Goal: Task Accomplishment & Management: Use online tool/utility

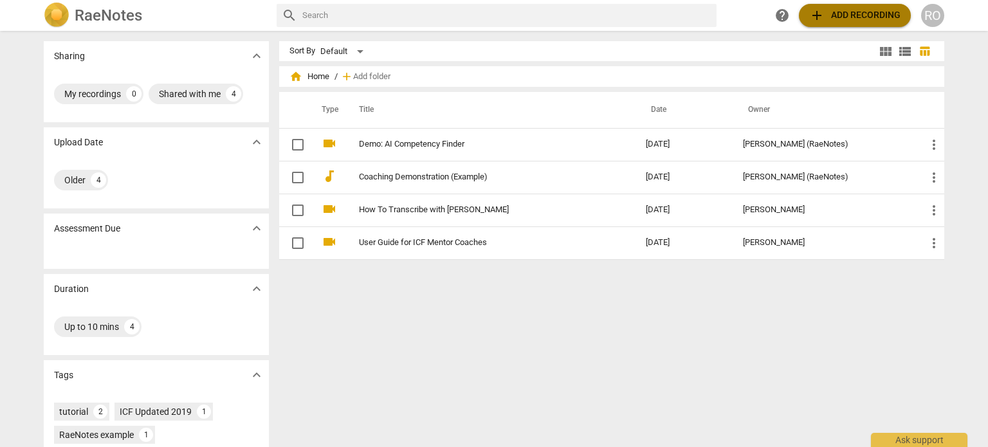
click at [839, 12] on span "add Add recording" at bounding box center [854, 15] width 91 height 15
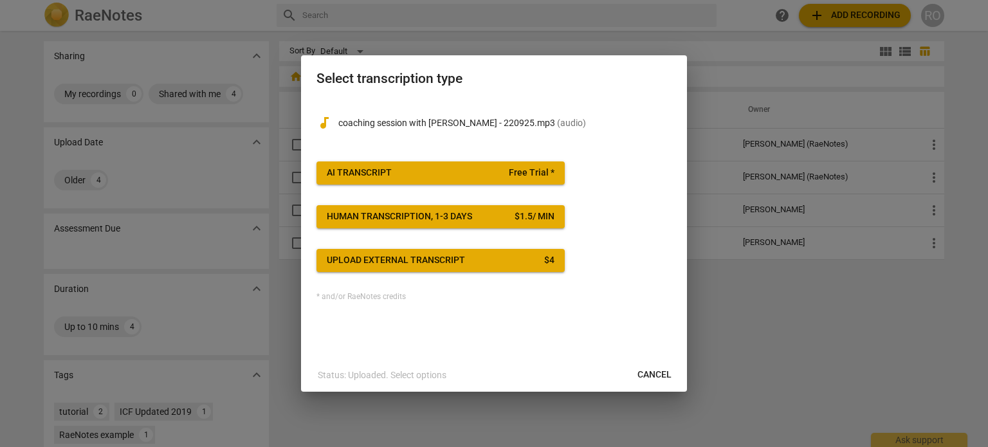
click at [436, 174] on span "AI Transcript Free Trial *" at bounding box center [441, 173] width 228 height 13
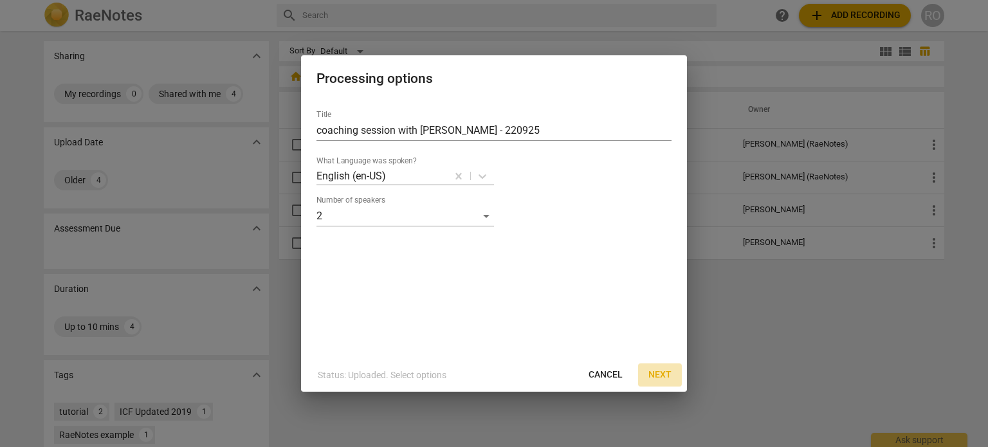
click at [656, 372] on span "Next" at bounding box center [659, 374] width 23 height 13
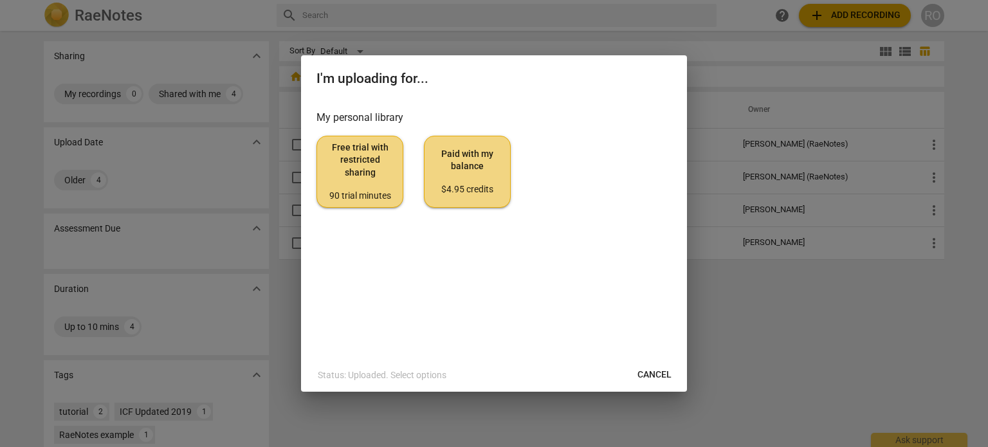
click at [348, 149] on span "Free trial with restricted sharing 90 trial minutes" at bounding box center [359, 171] width 65 height 60
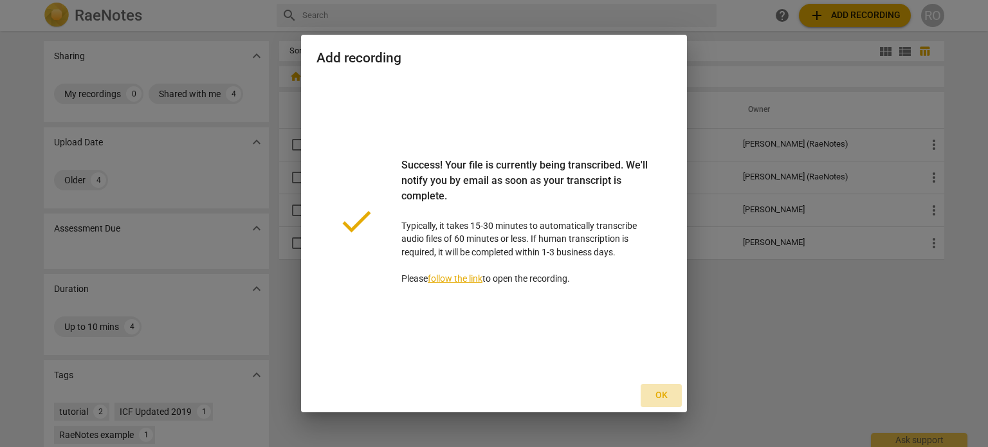
click at [655, 394] on span "Ok" at bounding box center [661, 395] width 21 height 13
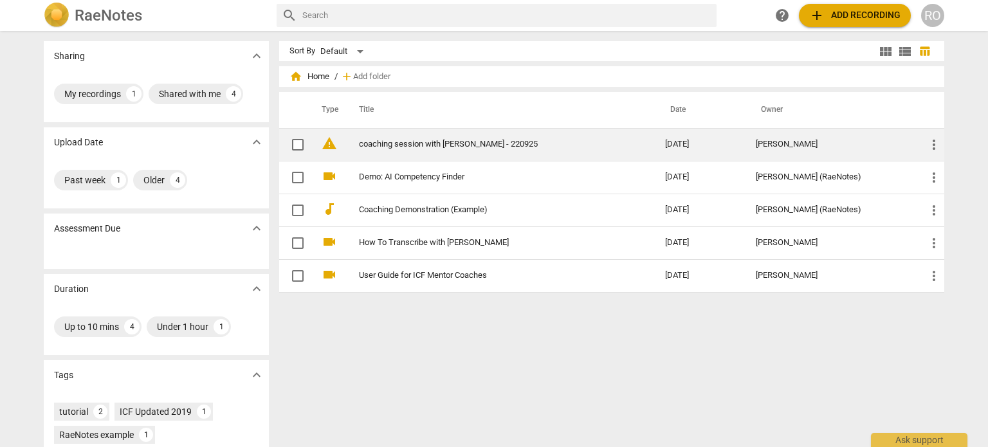
click at [411, 147] on link "coaching session with Andrew Davies - 220925" at bounding box center [489, 145] width 260 height 10
